Goal: Find specific page/section: Find specific page/section

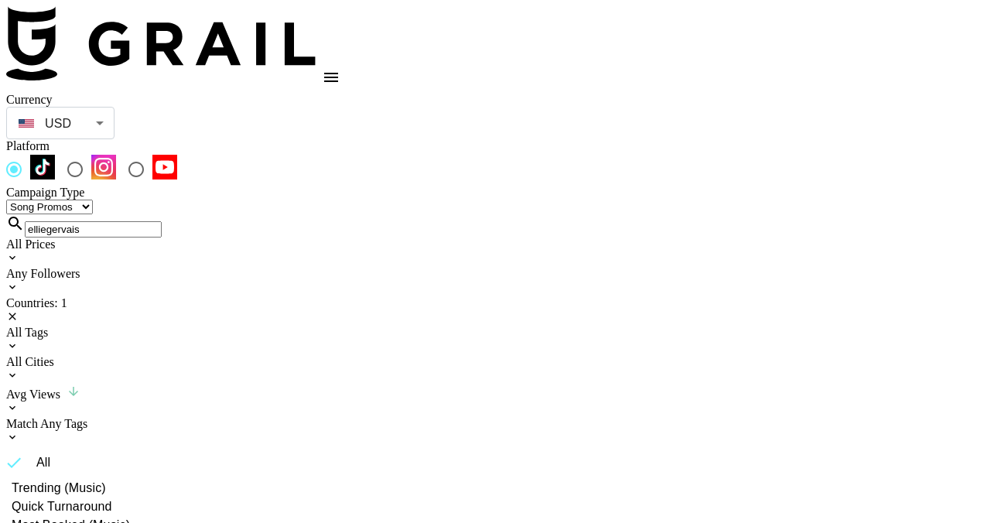
select select "Song"
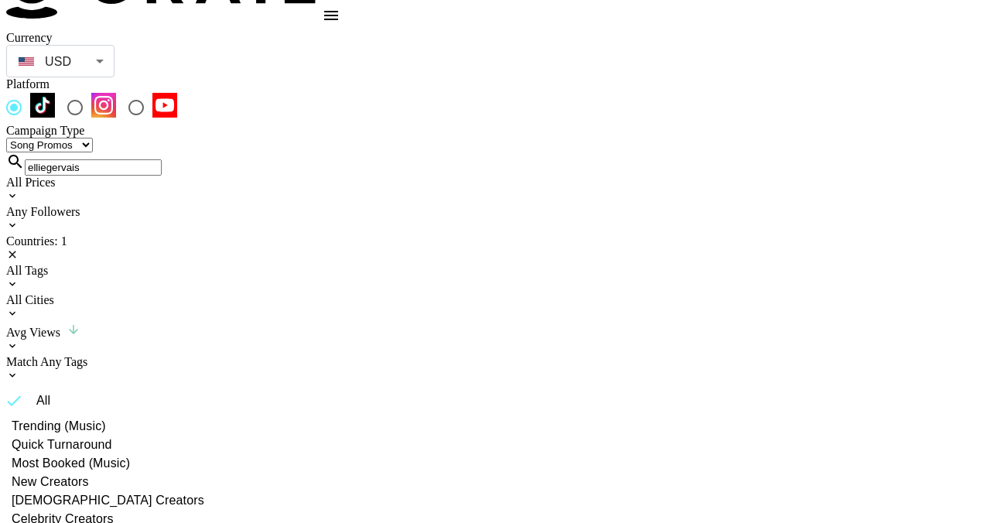
click at [377, 264] on div "All Tags" at bounding box center [502, 271] width 993 height 14
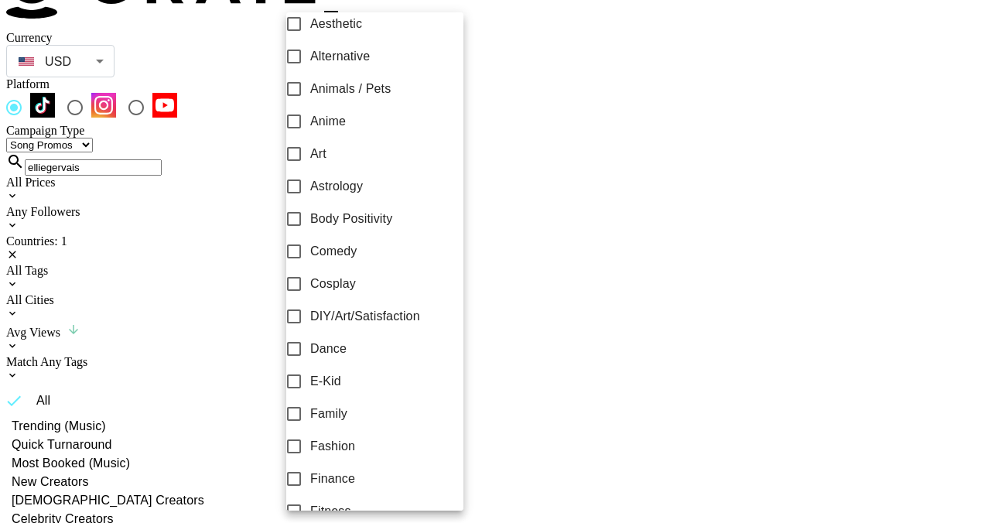
scroll to position [79, 0]
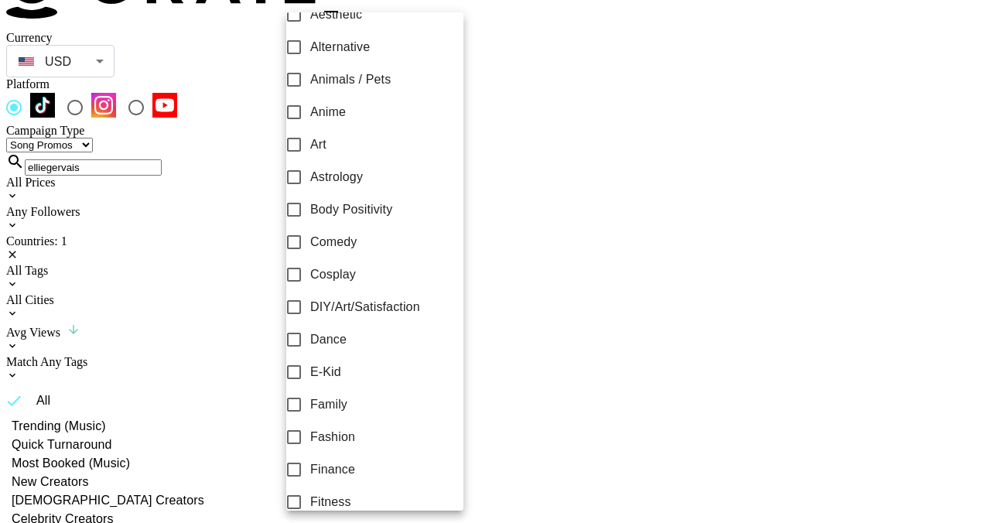
click at [489, 50] on div at bounding box center [502, 261] width 1005 height 523
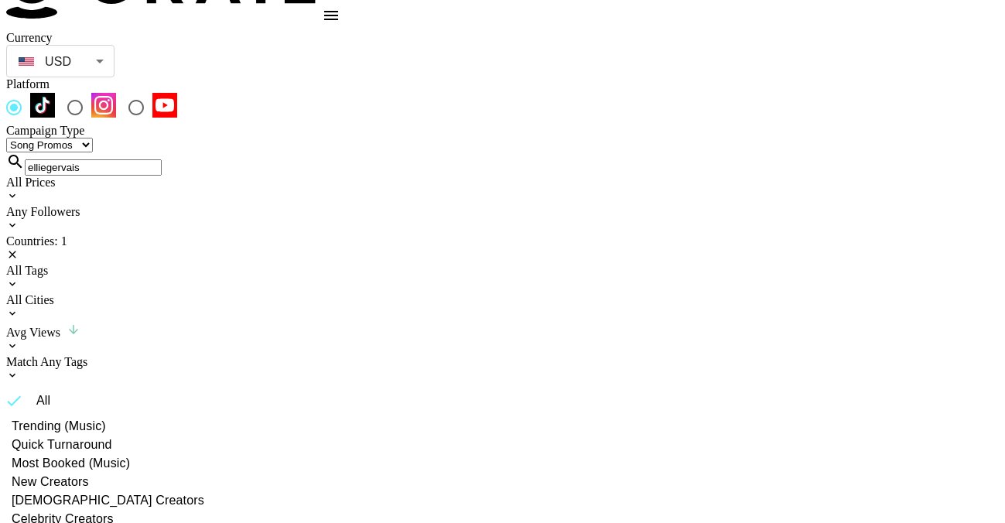
click at [121, 159] on input "elliegervais" at bounding box center [93, 167] width 137 height 16
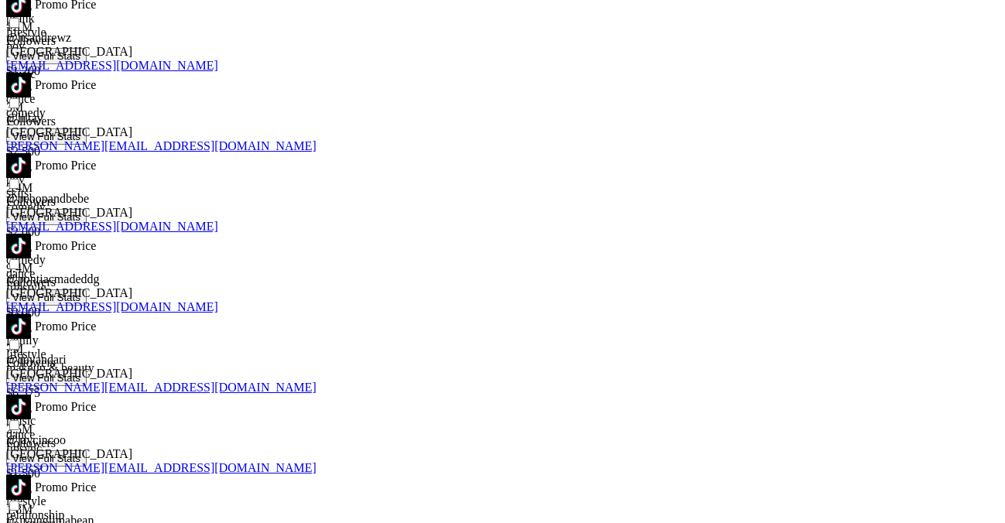
scroll to position [2768, 0]
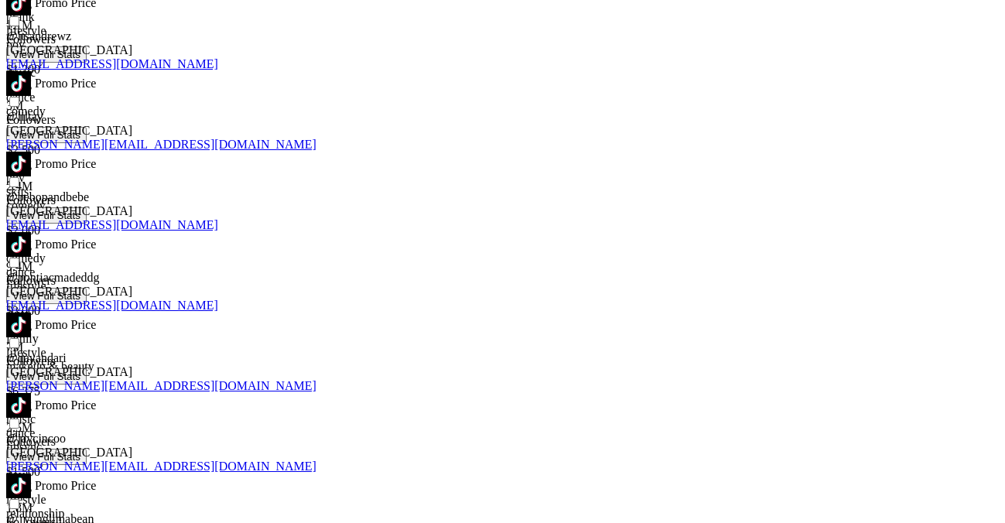
click at [31, 393] on img at bounding box center [18, 405] width 25 height 25
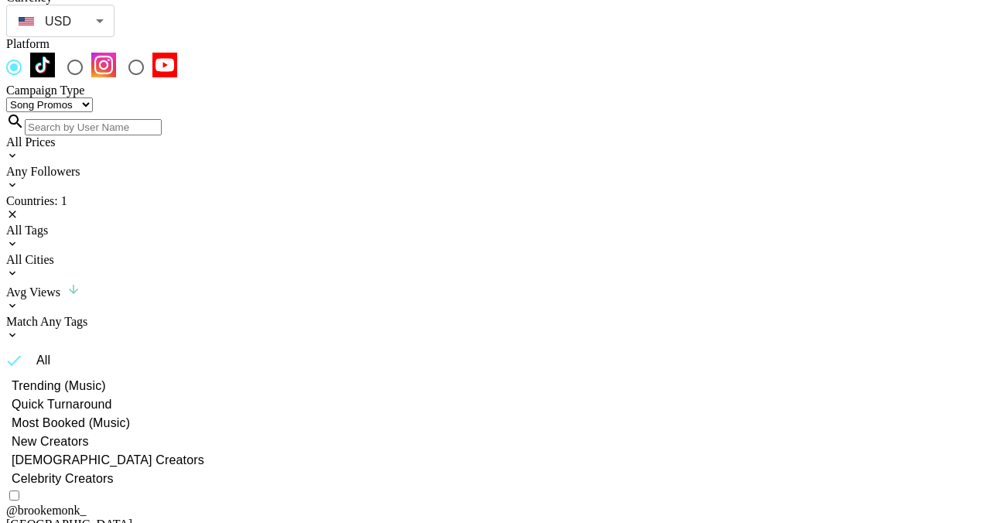
scroll to position [0, 0]
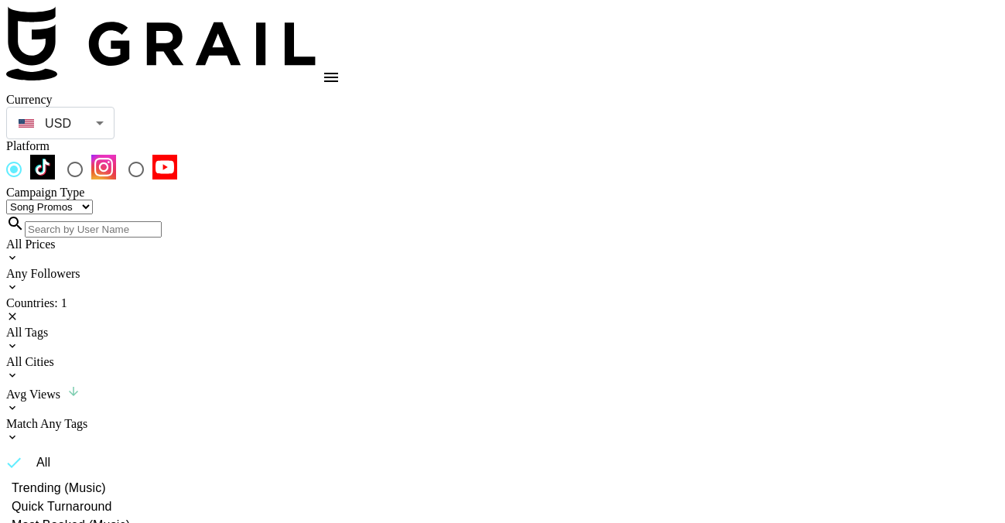
click at [356, 326] on div "All Tags" at bounding box center [502, 333] width 993 height 14
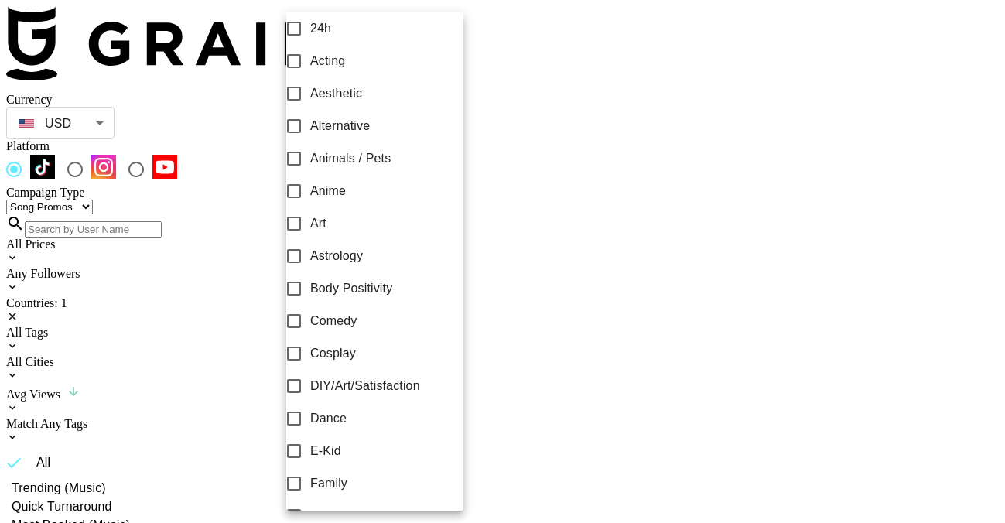
scroll to position [202, 0]
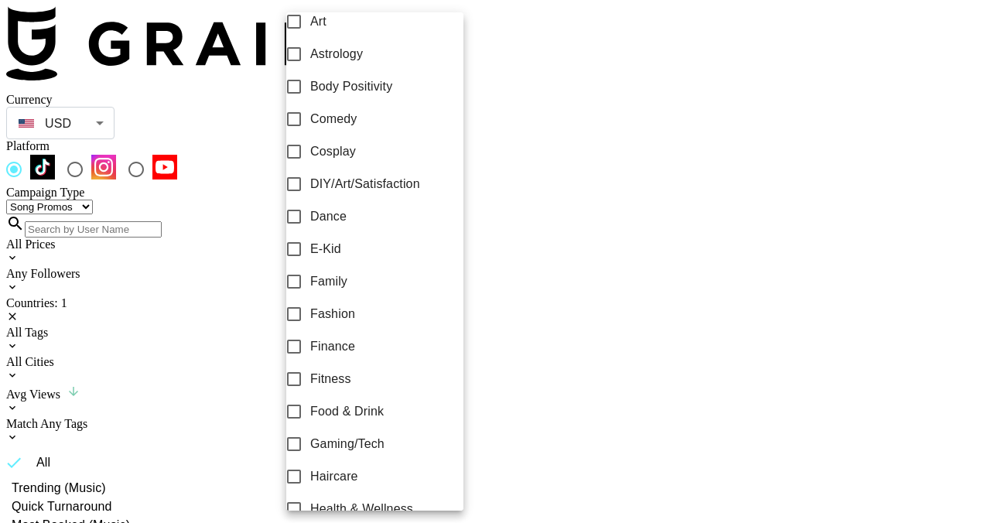
click at [346, 291] on span "Family" at bounding box center [328, 281] width 37 height 19
click at [310, 295] on input "Family" at bounding box center [294, 281] width 32 height 32
checkbox input "true"
click at [518, 68] on div at bounding box center [502, 261] width 1005 height 523
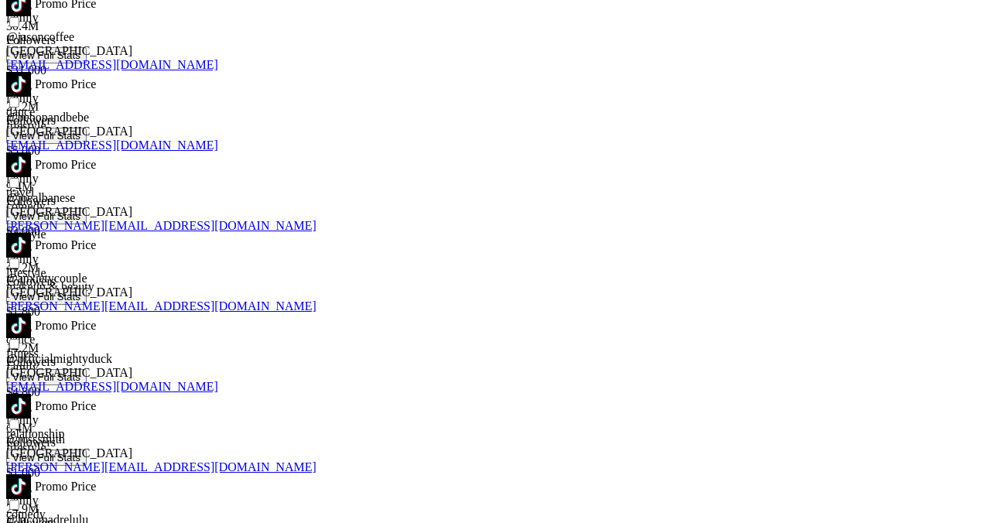
scroll to position [737, 0]
click at [31, 393] on img at bounding box center [18, 405] width 25 height 25
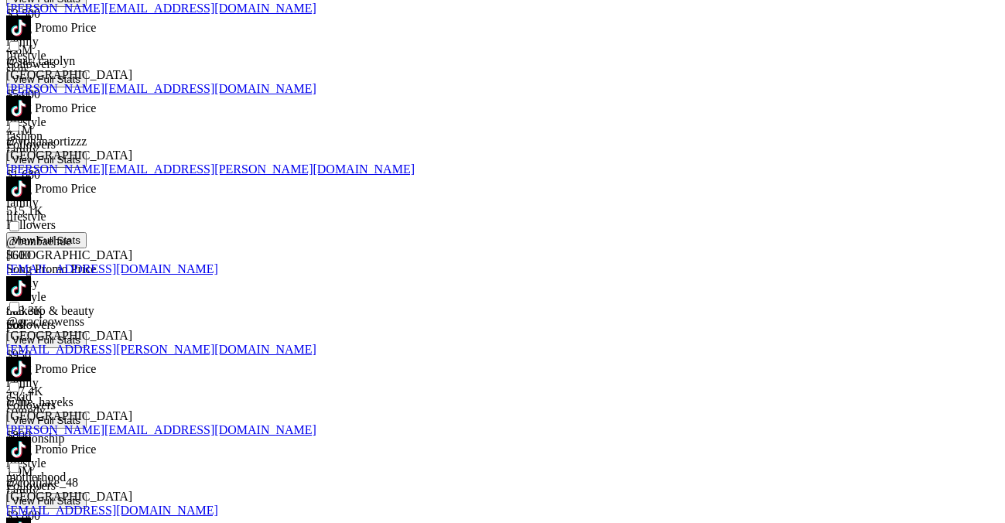
scroll to position [1843, 0]
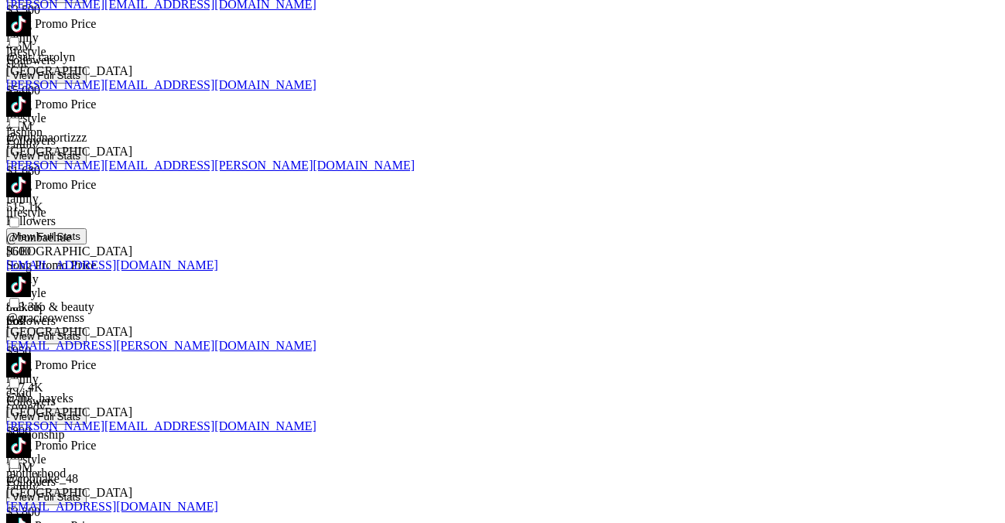
click at [31, 514] on img at bounding box center [18, 526] width 25 height 25
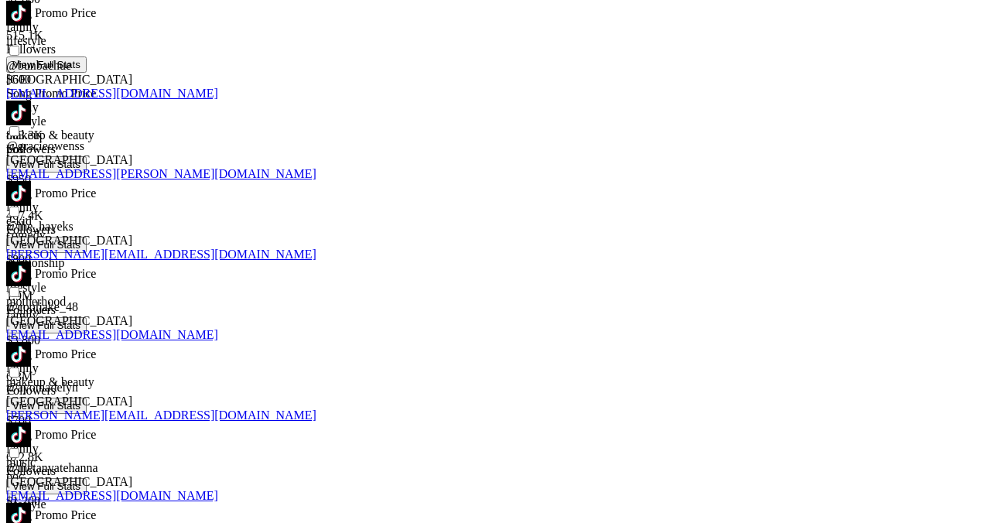
scroll to position [2022, 0]
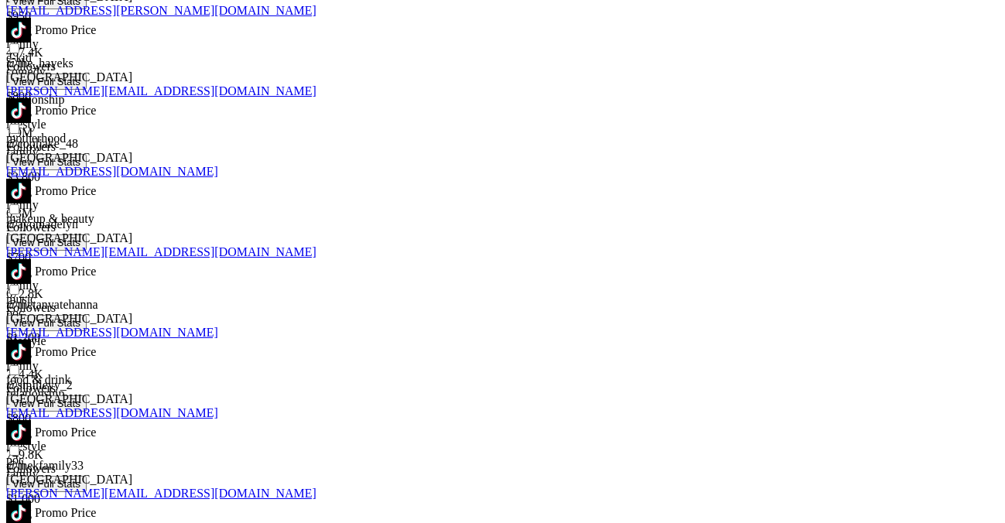
scroll to position [2251, 0]
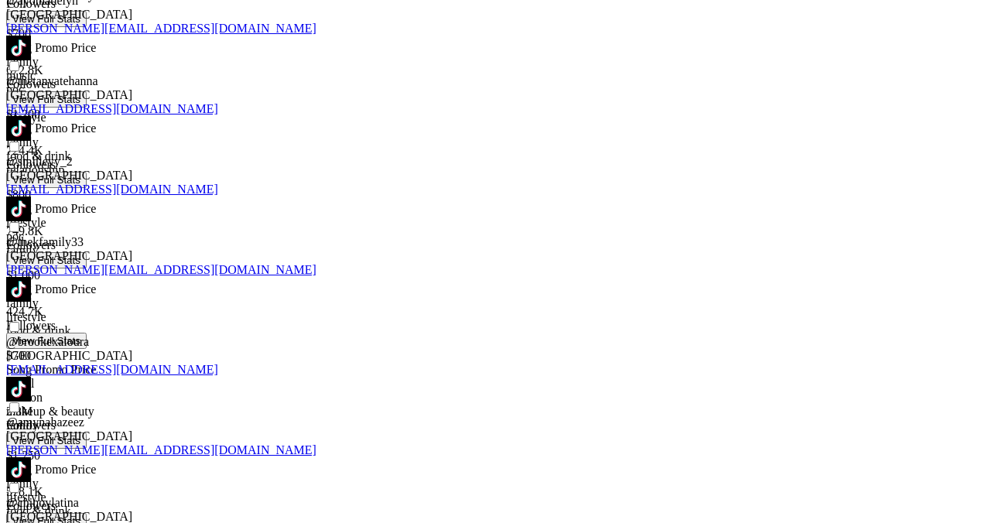
click at [31, 457] on img at bounding box center [18, 469] width 25 height 25
